Goal: Find specific page/section: Find specific page/section

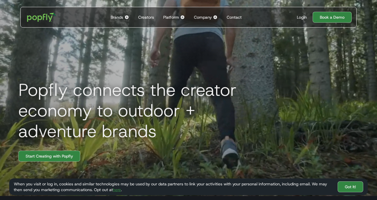
click at [216, 17] on img at bounding box center [215, 17] width 5 height 5
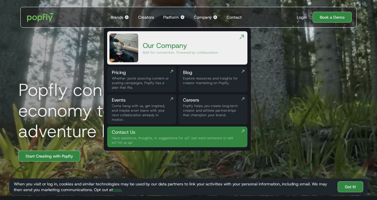
click at [242, 129] on img at bounding box center [242, 131] width 5 height 5
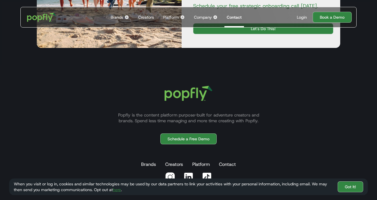
scroll to position [347, 0]
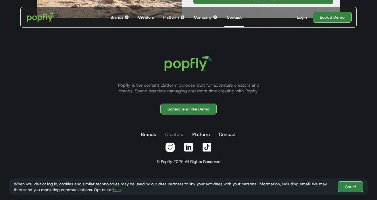
click at [175, 134] on link "Creators" at bounding box center [174, 134] width 20 height 11
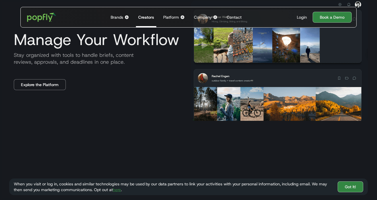
scroll to position [787, 0]
